Goal: Contribute content

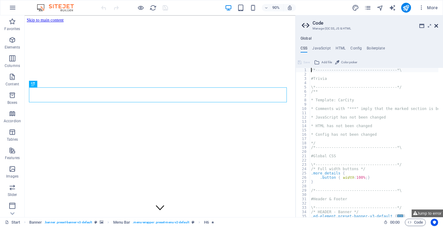
click at [437, 23] on icon at bounding box center [436, 25] width 4 height 5
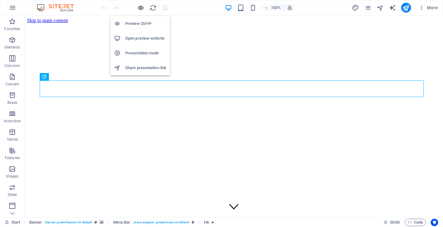
click at [143, 8] on icon "button" at bounding box center [140, 7] width 7 height 7
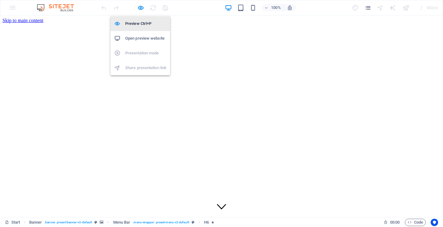
click at [132, 22] on h6 "Preview Ctrl+P" at bounding box center [145, 23] width 41 height 7
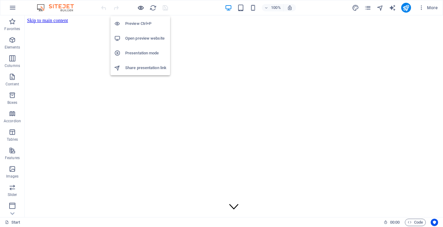
click at [142, 6] on icon "button" at bounding box center [140, 7] width 7 height 7
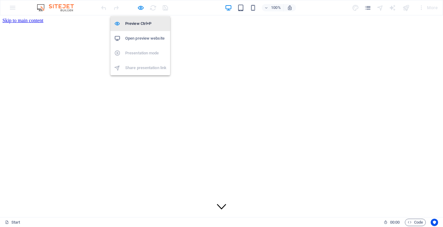
click at [133, 21] on h6 "Preview Ctrl+P" at bounding box center [145, 23] width 41 height 7
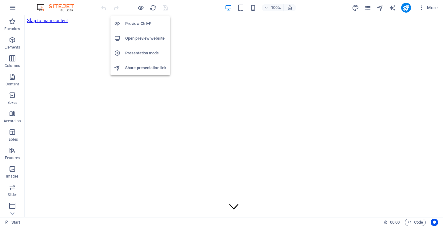
click at [133, 21] on h6 "Preview Ctrl+P" at bounding box center [145, 23] width 41 height 7
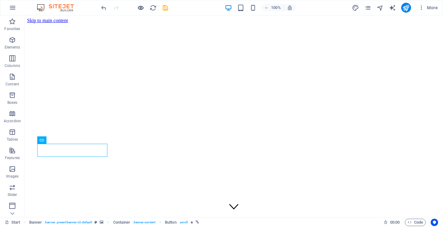
click at [140, 10] on icon "button" at bounding box center [140, 7] width 7 height 7
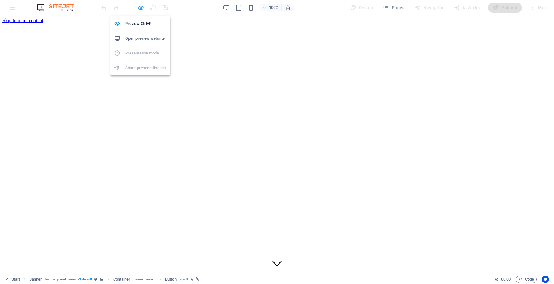
click at [139, 10] on icon "button" at bounding box center [140, 7] width 7 height 7
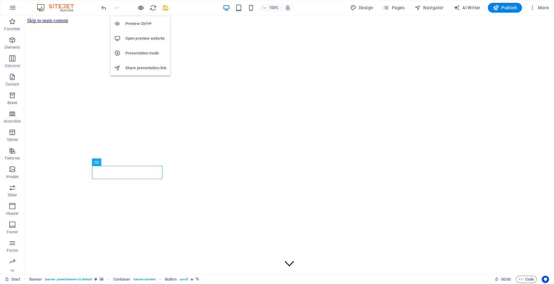
click at [139, 10] on icon "button" at bounding box center [140, 7] width 7 height 7
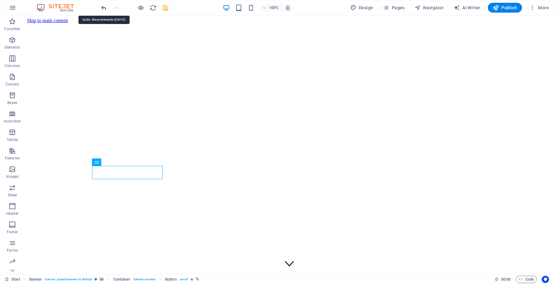
click at [104, 8] on icon "undo" at bounding box center [103, 7] width 7 height 7
click at [103, 8] on icon "undo" at bounding box center [103, 7] width 7 height 7
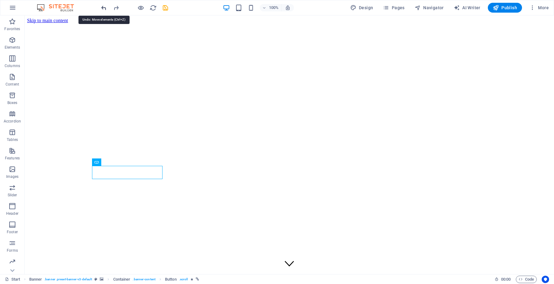
click at [103, 8] on icon "undo" at bounding box center [103, 7] width 7 height 7
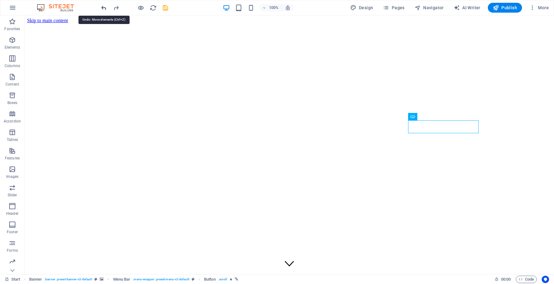
click at [103, 8] on icon "undo" at bounding box center [103, 7] width 7 height 7
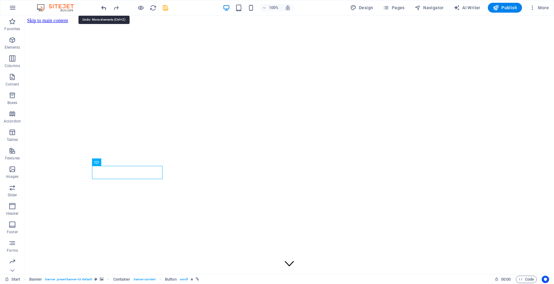
click at [103, 8] on icon "undo" at bounding box center [103, 7] width 7 height 7
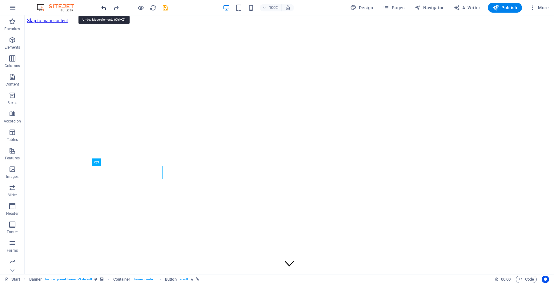
click at [103, 8] on icon "undo" at bounding box center [103, 7] width 7 height 7
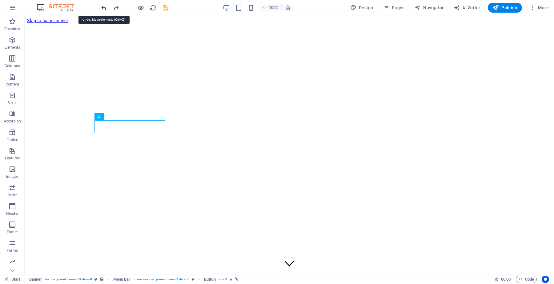
click at [103, 8] on icon "undo" at bounding box center [103, 7] width 7 height 7
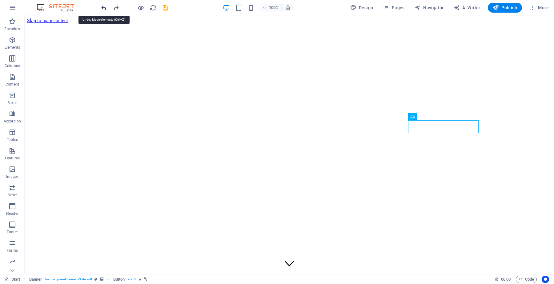
click at [103, 8] on icon "undo" at bounding box center [103, 7] width 7 height 7
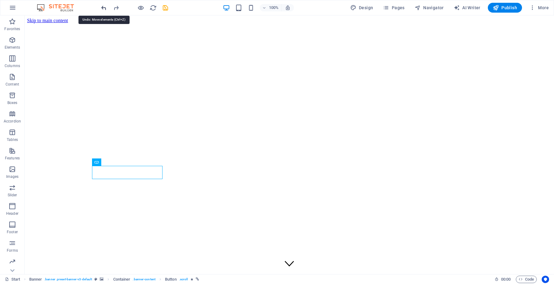
click at [103, 8] on icon "undo" at bounding box center [103, 7] width 7 height 7
click at [102, 7] on icon "undo" at bounding box center [103, 7] width 7 height 7
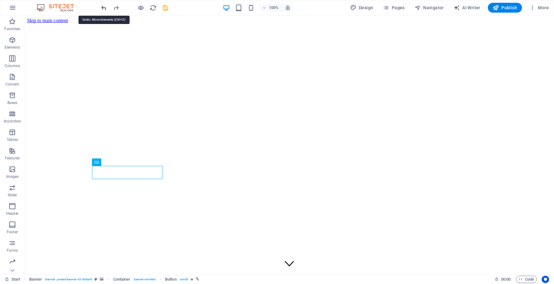
click at [102, 7] on icon "undo" at bounding box center [103, 7] width 7 height 7
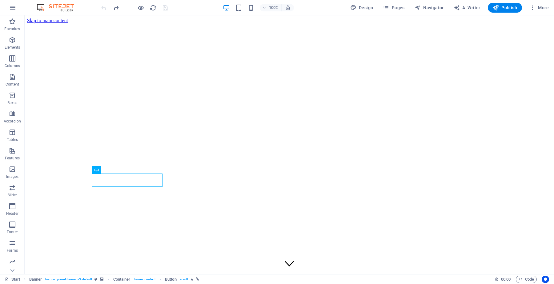
click at [102, 7] on div at bounding box center [134, 8] width 69 height 10
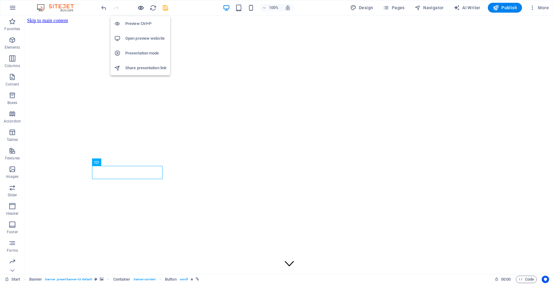
click at [140, 6] on icon "button" at bounding box center [140, 7] width 7 height 7
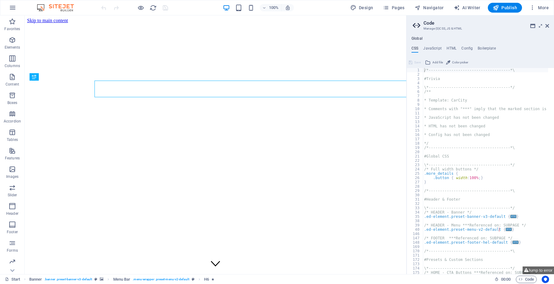
type textarea "/*------------------------------------*\"
click at [546, 25] on icon at bounding box center [547, 25] width 4 height 5
click at [548, 26] on icon at bounding box center [547, 25] width 4 height 5
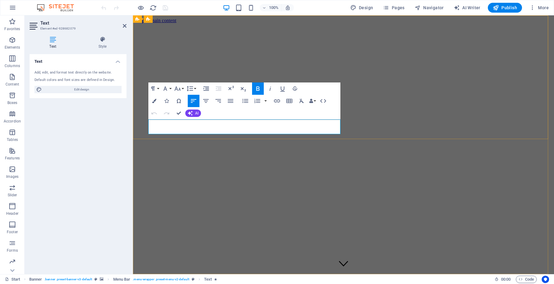
click at [182, 87] on button "Font Size" at bounding box center [179, 88] width 12 height 12
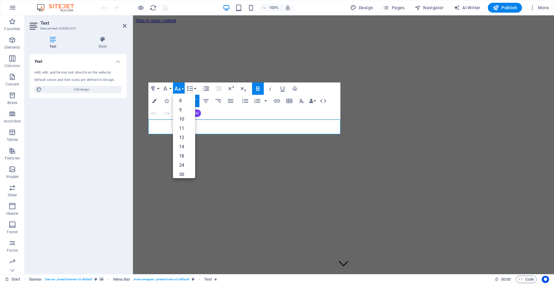
click at [182, 87] on button "Font Size" at bounding box center [179, 88] width 12 height 12
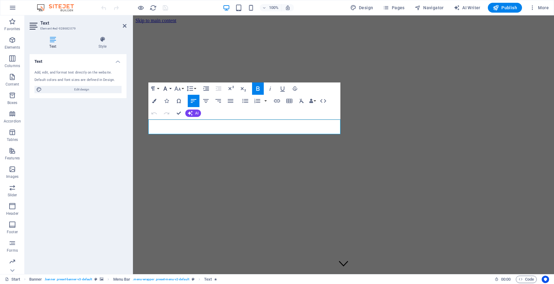
click at [172, 86] on button "Font Family" at bounding box center [167, 88] width 12 height 12
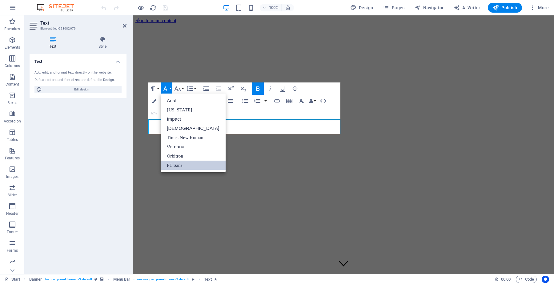
click at [172, 86] on button "Font Family" at bounding box center [167, 88] width 12 height 12
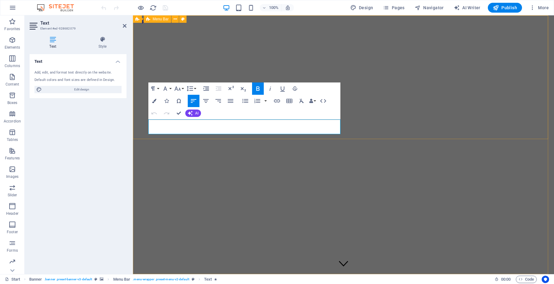
drag, startPoint x: 265, startPoint y: 129, endPoint x: 148, endPoint y: 119, distance: 117.3
click at [170, 90] on button "Font Family" at bounding box center [167, 88] width 12 height 12
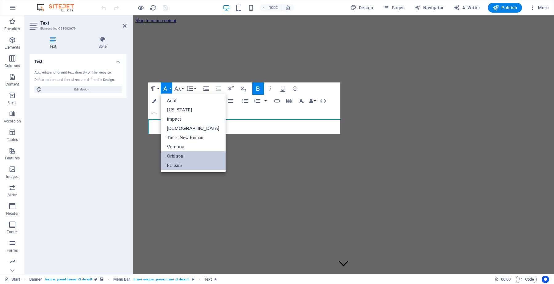
click at [178, 155] on link "Orbitron" at bounding box center [193, 155] width 65 height 9
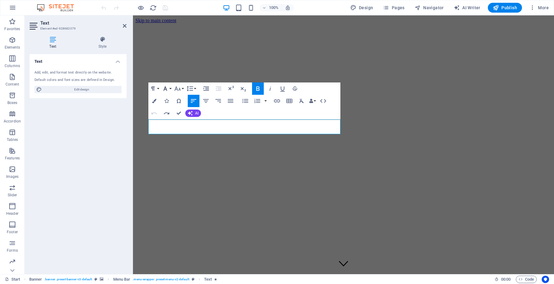
click at [171, 91] on button "Font Family" at bounding box center [167, 88] width 12 height 12
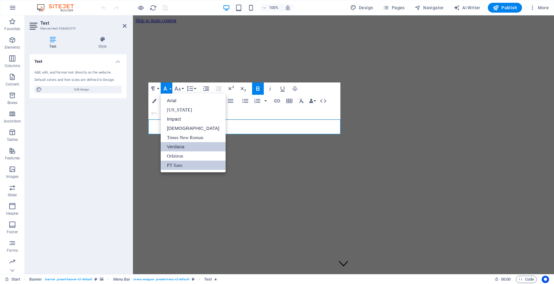
click at [173, 144] on link "Verdana" at bounding box center [193, 146] width 65 height 9
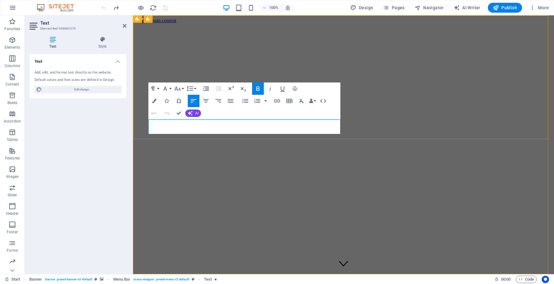
drag, startPoint x: 279, startPoint y: 131, endPoint x: 150, endPoint y: 124, distance: 129.8
click at [173, 90] on button "Font Size" at bounding box center [179, 88] width 12 height 12
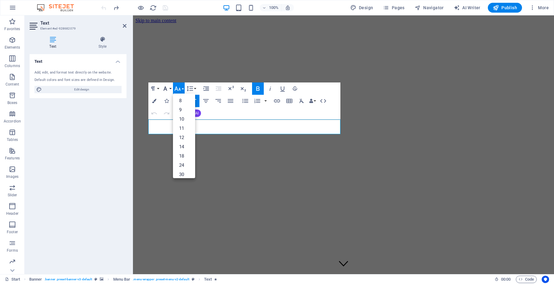
click at [168, 88] on icon "button" at bounding box center [165, 88] width 7 height 7
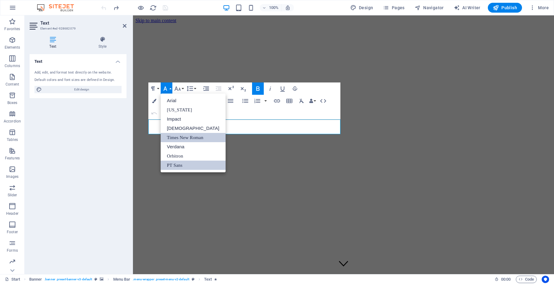
click at [179, 136] on link "Times New Roman" at bounding box center [193, 137] width 65 height 9
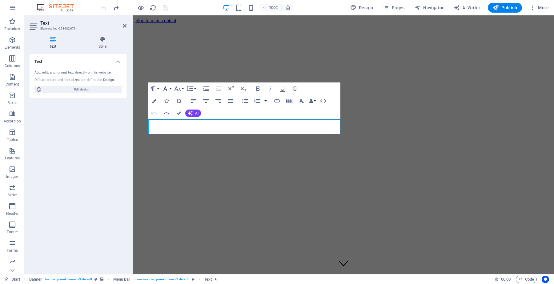
click at [171, 86] on button "Font Family" at bounding box center [167, 88] width 12 height 12
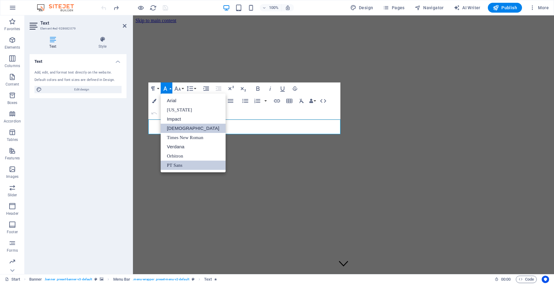
click at [171, 127] on link "Tahoma" at bounding box center [193, 128] width 65 height 9
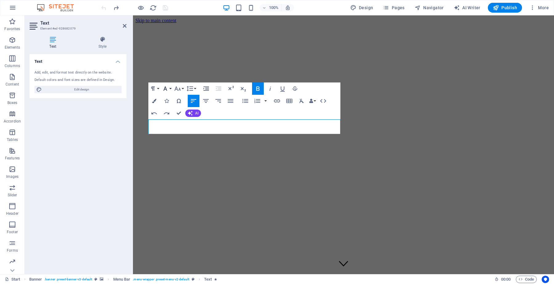
click at [170, 88] on button "Font Family" at bounding box center [167, 88] width 12 height 12
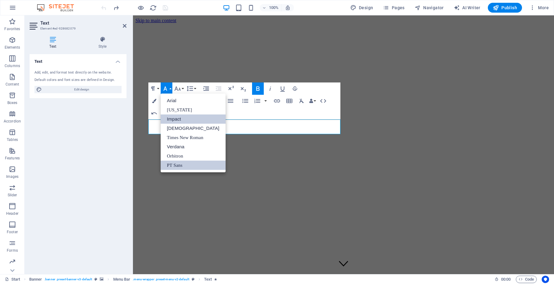
click at [172, 119] on link "Impact" at bounding box center [193, 118] width 65 height 9
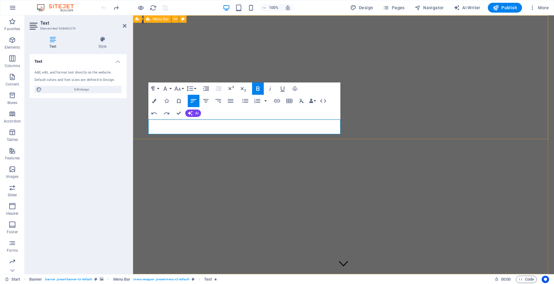
drag, startPoint x: 260, startPoint y: 129, endPoint x: 147, endPoint y: 113, distance: 114.1
click at [170, 90] on button "Font Family" at bounding box center [167, 88] width 12 height 12
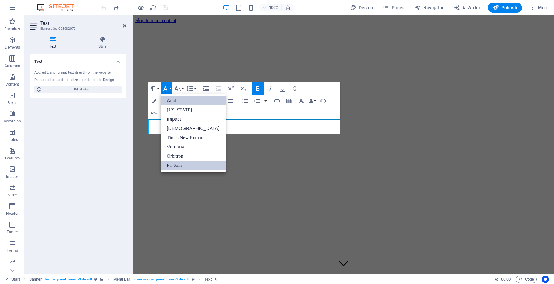
click at [171, 99] on link "Arial" at bounding box center [193, 100] width 65 height 9
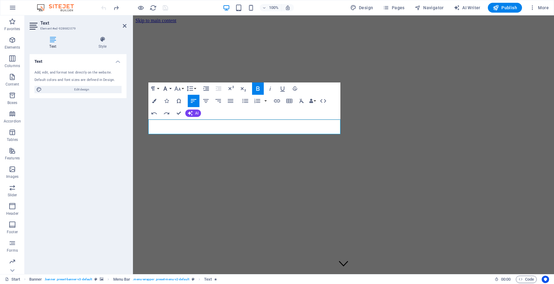
click at [169, 88] on icon "button" at bounding box center [165, 88] width 7 height 7
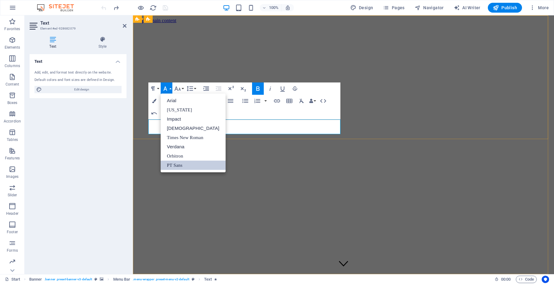
drag, startPoint x: 282, startPoint y: 131, endPoint x: 148, endPoint y: 120, distance: 134.0
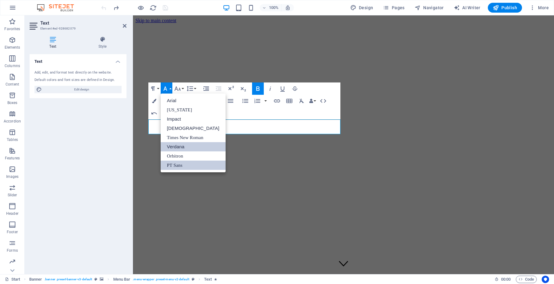
click at [178, 145] on link "Verdana" at bounding box center [193, 146] width 65 height 9
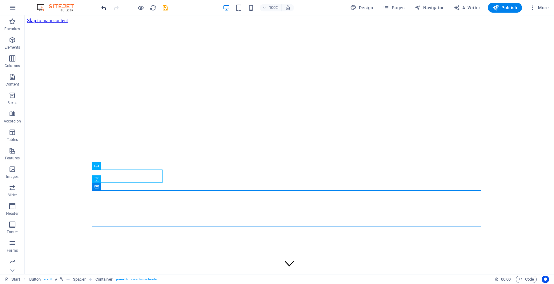
click at [104, 10] on icon "undo" at bounding box center [103, 7] width 7 height 7
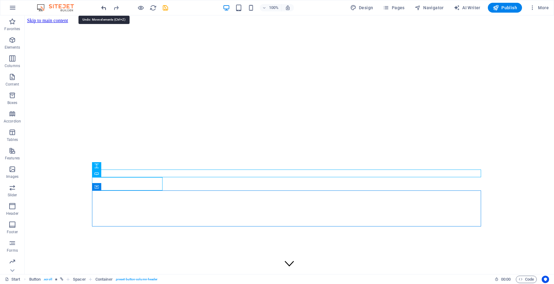
click at [104, 10] on icon "undo" at bounding box center [103, 7] width 7 height 7
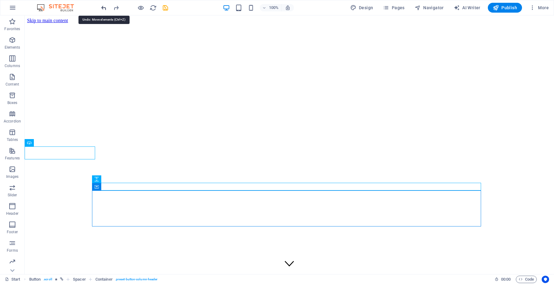
click at [104, 10] on icon "undo" at bounding box center [103, 7] width 7 height 7
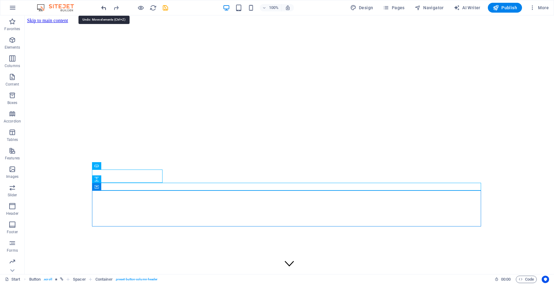
click at [104, 10] on icon "undo" at bounding box center [103, 7] width 7 height 7
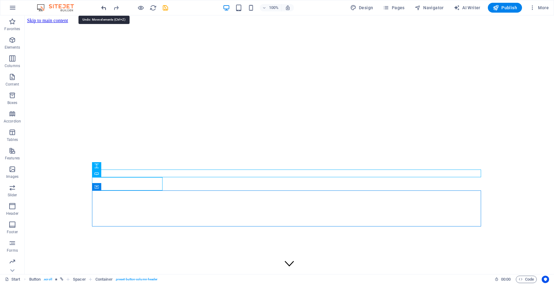
click at [104, 10] on icon "undo" at bounding box center [103, 7] width 7 height 7
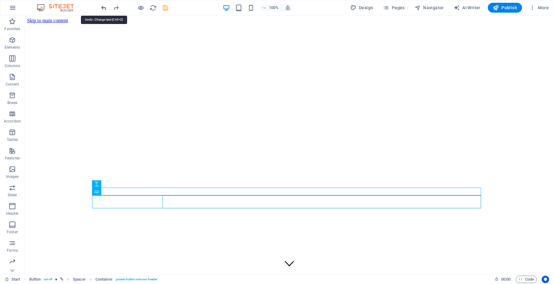
click at [104, 10] on icon "undo" at bounding box center [103, 7] width 7 height 7
click at [114, 6] on icon "redo" at bounding box center [116, 7] width 7 height 7
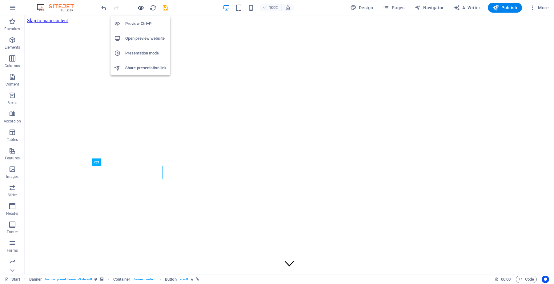
click at [137, 6] on icon "button" at bounding box center [140, 7] width 7 height 7
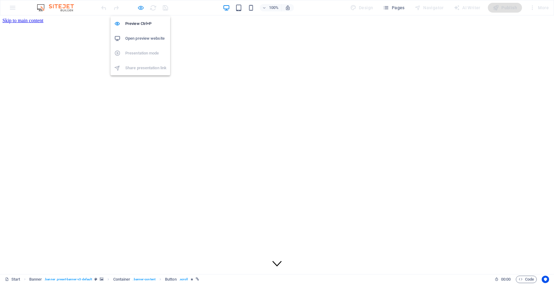
click at [143, 7] on icon "button" at bounding box center [140, 7] width 7 height 7
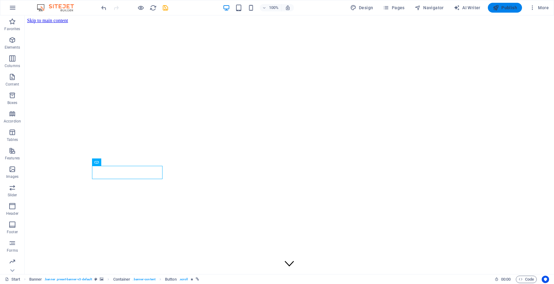
click at [497, 6] on icon "button" at bounding box center [496, 8] width 6 height 6
checkbox input "false"
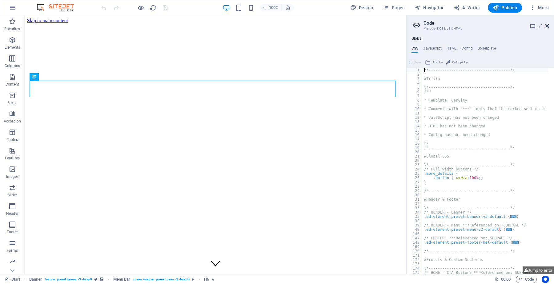
click at [547, 24] on icon at bounding box center [547, 25] width 4 height 5
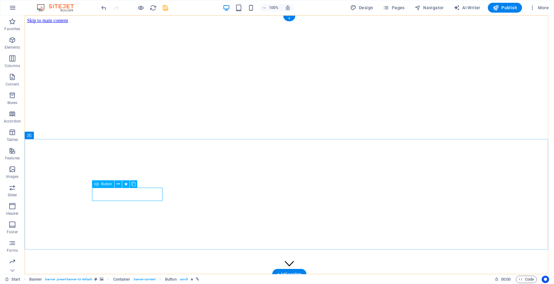
click at [119, 184] on icon at bounding box center [118, 184] width 3 height 6
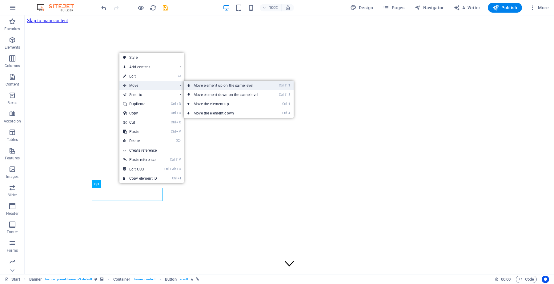
click at [232, 86] on link "Ctrl ⇧ ⬆ Move element up on the same level" at bounding box center [227, 85] width 87 height 9
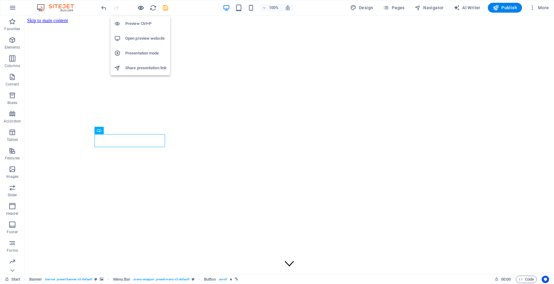
click at [139, 9] on icon "button" at bounding box center [140, 7] width 7 height 7
click at [499, 10] on span "Publish" at bounding box center [505, 8] width 24 height 6
checkbox input "false"
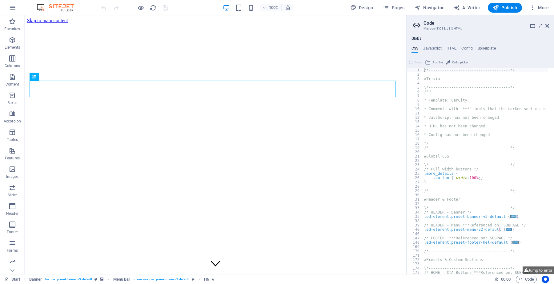
type textarea "/*------------------------------------*\"
click at [547, 26] on icon at bounding box center [547, 25] width 4 height 5
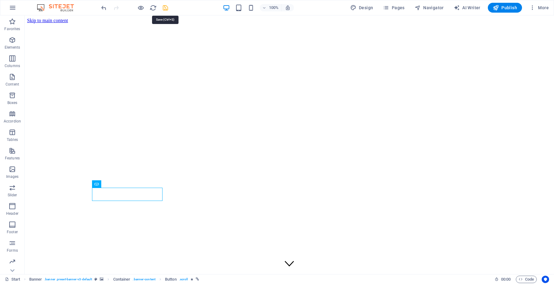
click at [168, 8] on icon "save" at bounding box center [165, 7] width 7 height 7
checkbox input "false"
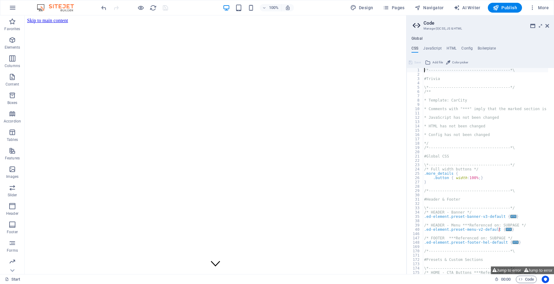
click at [549, 24] on aside "Code Manage (S)CSS, JS & HTML Global CSS JavaScript HTML Config Boilerplate /*-…" at bounding box center [480, 144] width 148 height 259
click at [547, 25] on icon at bounding box center [547, 25] width 4 height 5
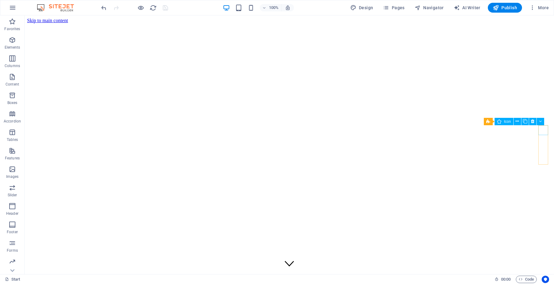
select select "xMidYMid"
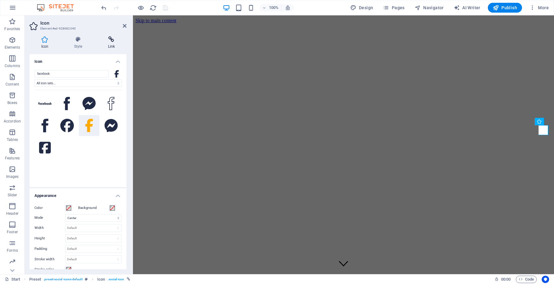
click at [106, 41] on icon at bounding box center [111, 39] width 30 height 6
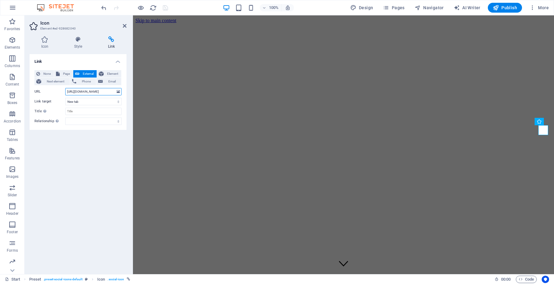
drag, startPoint x: 110, startPoint y: 91, endPoint x: 59, endPoint y: 91, distance: 50.8
click at [59, 91] on div "URL [URL][DOMAIN_NAME]" at bounding box center [77, 91] width 87 height 7
paste input "share/1D3JmqwuQ4/"
type input "[URL][DOMAIN_NAME]"
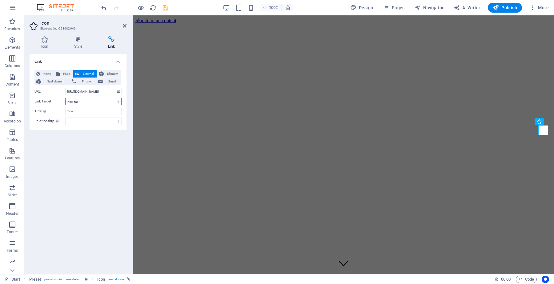
scroll to position [0, 0]
click at [94, 102] on select "New tab Same tab Overlay" at bounding box center [93, 101] width 56 height 7
click at [94, 110] on input "Title Additional link description, should not be the same as the link text. The…" at bounding box center [93, 111] width 56 height 7
click at [88, 111] on input "Title Additional link description, should not be the same as the link text. The…" at bounding box center [93, 111] width 56 height 7
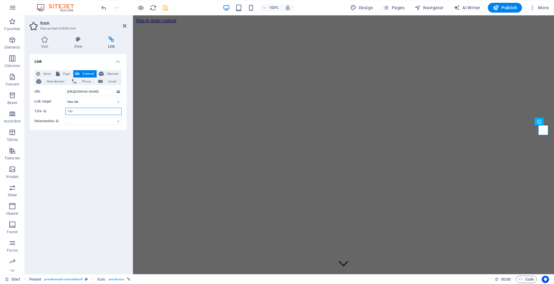
paste input "Emirates Rental & Tours | [GEOGRAPHIC_DATA]"
type input "Emirates Rental & Tours | [GEOGRAPHIC_DATA]"
click at [126, 24] on icon at bounding box center [125, 25] width 4 height 5
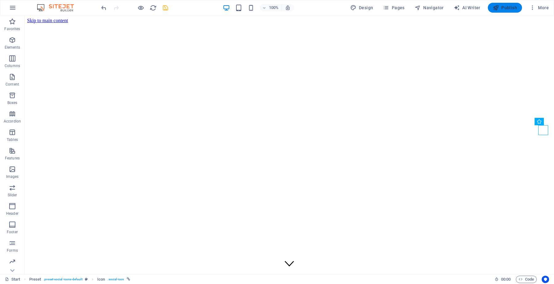
click at [504, 8] on span "Publish" at bounding box center [505, 8] width 24 height 6
checkbox input "false"
